Goal: Find specific page/section: Find specific page/section

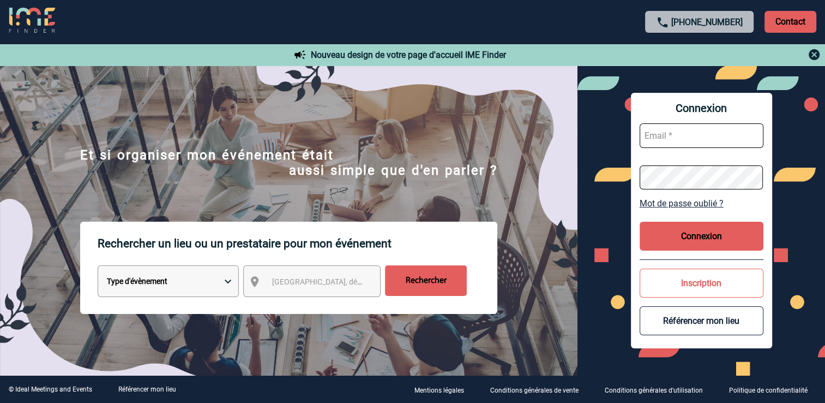
type input "romane.ruffin@antargaz.com"
click at [685, 239] on button "Connexion" at bounding box center [702, 235] width 124 height 29
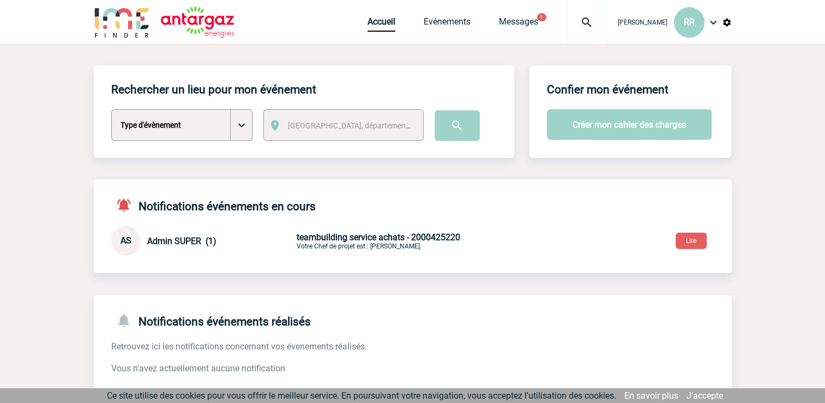
click at [454, 33] on div "Accueil Evénements Messages 1 Projet, client Projet, client" at bounding box center [487, 22] width 239 height 44
click at [442, 25] on link "Evénements" at bounding box center [447, 23] width 47 height 15
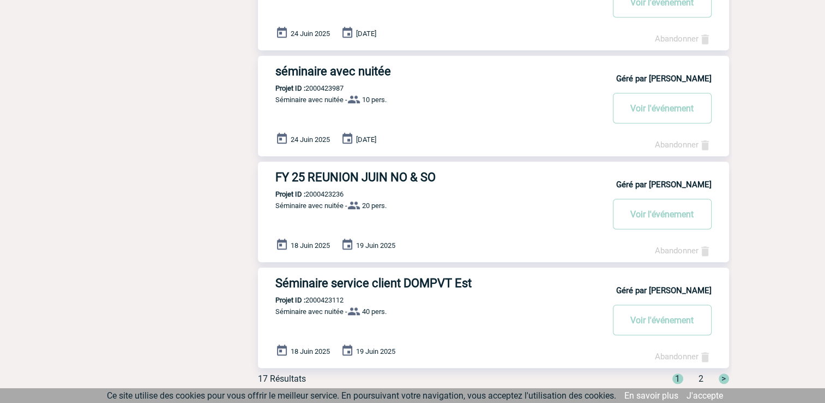
scroll to position [839, 0]
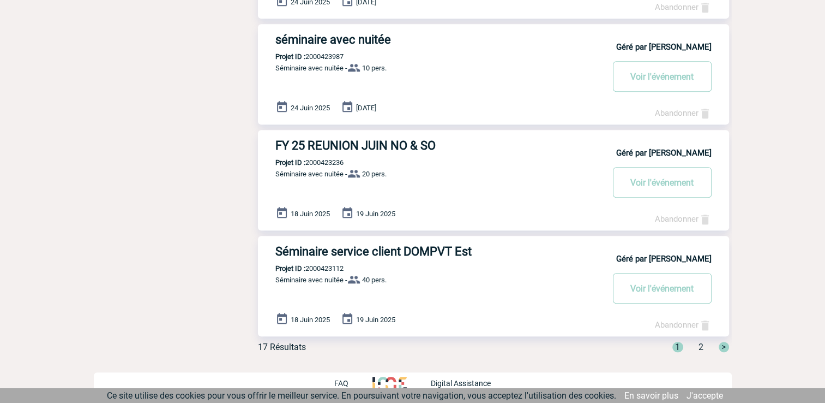
click at [700, 350] on span "2" at bounding box center [701, 347] width 5 height 10
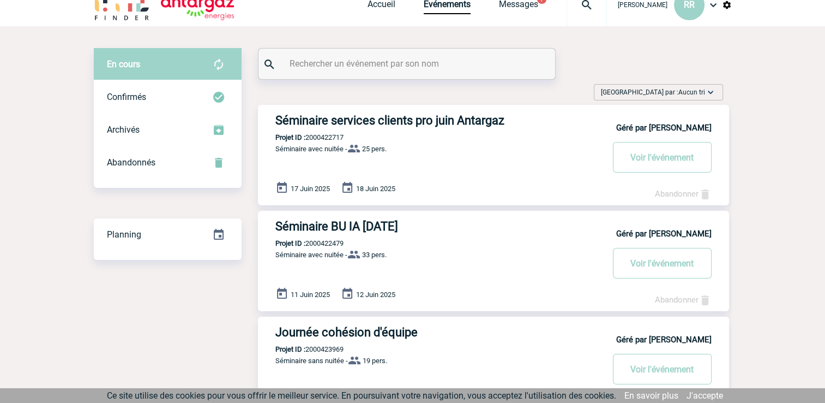
scroll to position [0, 0]
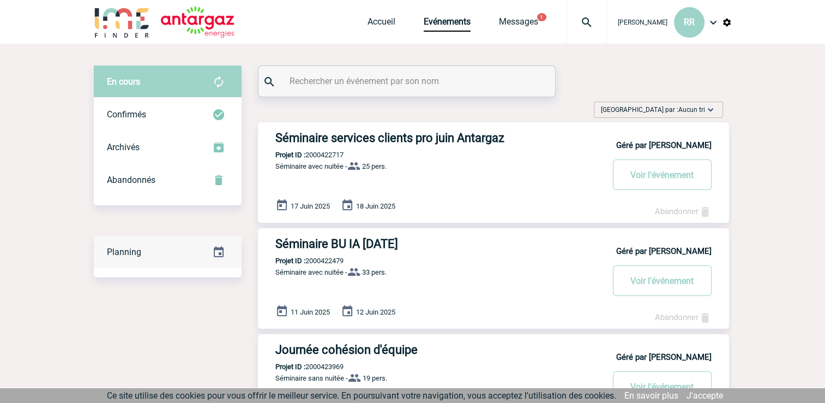
click at [174, 253] on div "Planning" at bounding box center [168, 252] width 148 height 33
